Goal: Navigation & Orientation: Find specific page/section

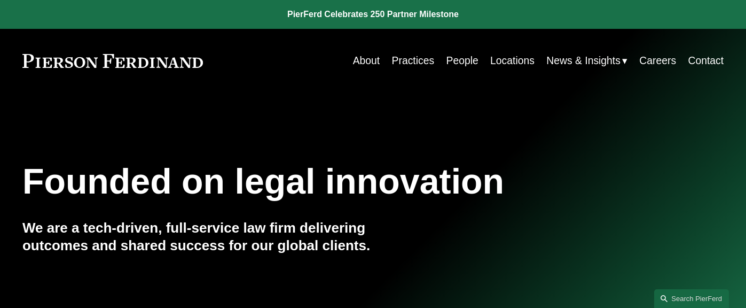
click at [459, 64] on link "People" at bounding box center [463, 60] width 32 height 21
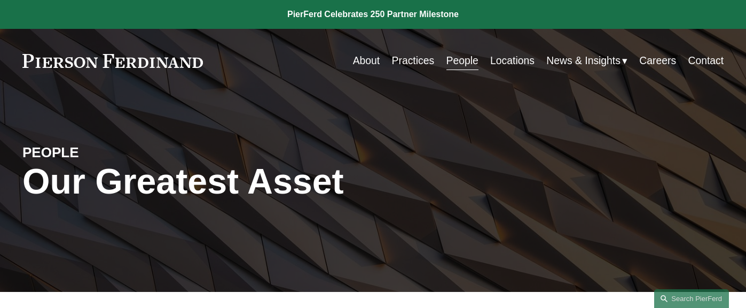
click at [421, 61] on link "Practices" at bounding box center [413, 60] width 43 height 21
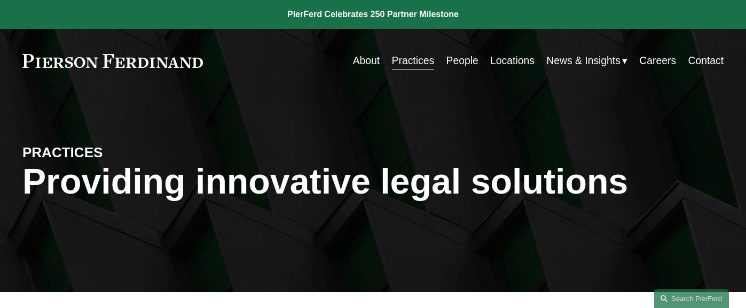
drag, startPoint x: 0, startPoint y: 0, endPoint x: 460, endPoint y: 58, distance: 464.1
click at [460, 58] on link "People" at bounding box center [463, 60] width 32 height 21
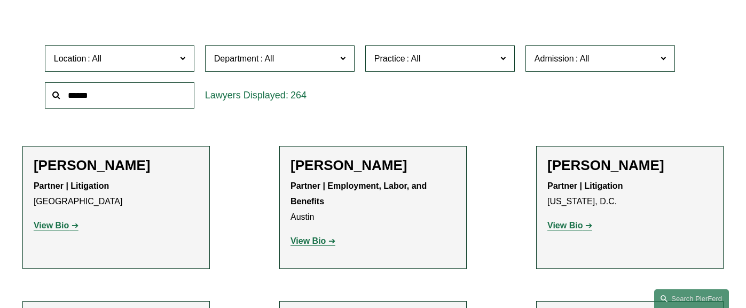
scroll to position [292, 0]
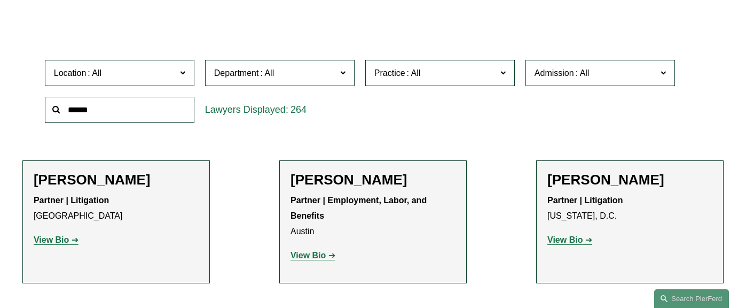
click at [180, 74] on span at bounding box center [182, 73] width 5 height 14
click at [0, 0] on link "London" at bounding box center [0, 0] width 0 height 0
